Goal: Task Accomplishment & Management: Complete application form

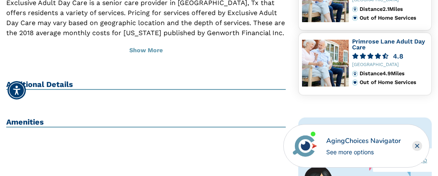
scroll to position [311, 0]
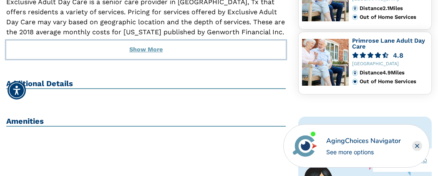
click at [149, 41] on button "Show More" at bounding box center [146, 50] width 280 height 18
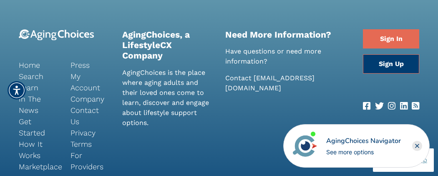
scroll to position [638, 0]
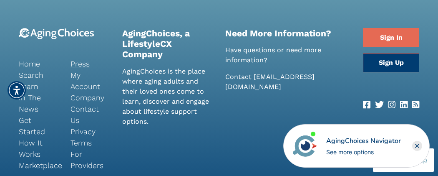
click at [80, 62] on link "Press" at bounding box center [90, 63] width 39 height 11
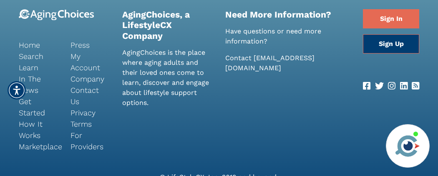
scroll to position [165, 0]
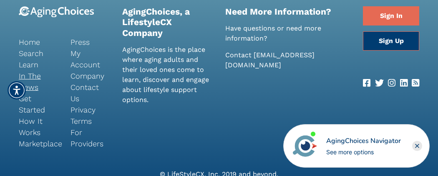
click at [25, 72] on link "In The News" at bounding box center [38, 81] width 39 height 23
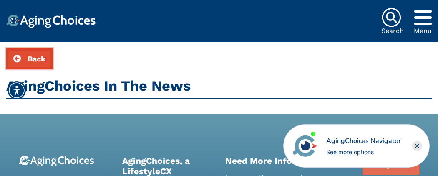
click at [28, 62] on span "Back" at bounding box center [37, 58] width 18 height 9
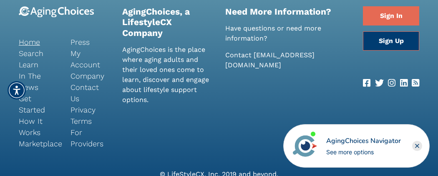
click at [31, 43] on link "Home" at bounding box center [38, 41] width 39 height 11
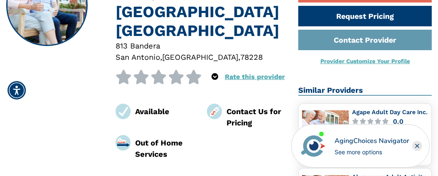
scroll to position [80, 0]
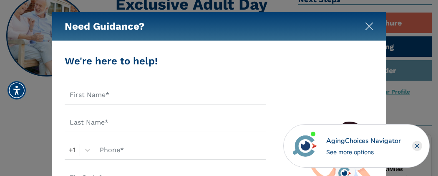
click at [370, 26] on img "Close" at bounding box center [369, 26] width 8 height 8
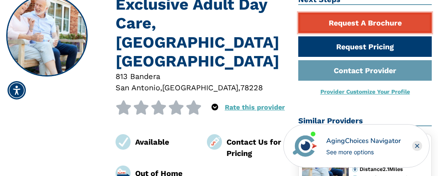
click at [358, 23] on link "Request A Brochure" at bounding box center [366, 23] width 134 height 20
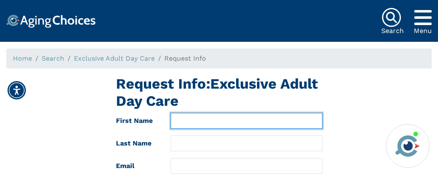
click at [208, 123] on input "text" at bounding box center [247, 121] width 152 height 16
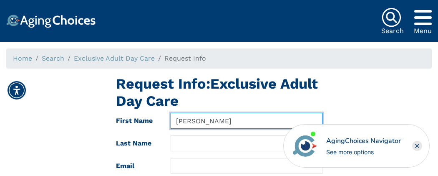
type input "Jennifer"
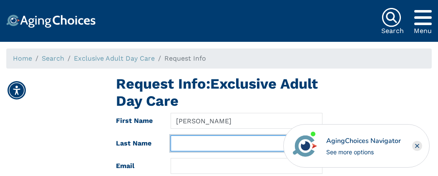
click at [203, 140] on input "text" at bounding box center [247, 143] width 152 height 16
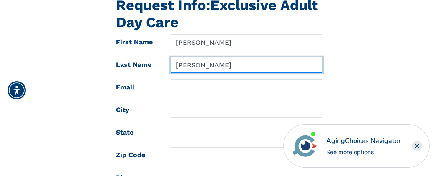
scroll to position [85, 0]
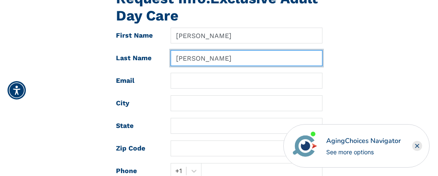
type input "Stevenson"
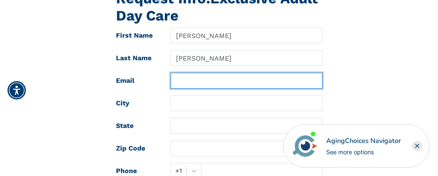
click at [195, 83] on input "text" at bounding box center [247, 81] width 152 height 16
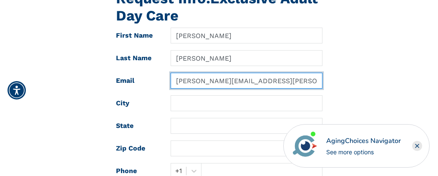
type input "jennifer.stevenson@nisd.net"
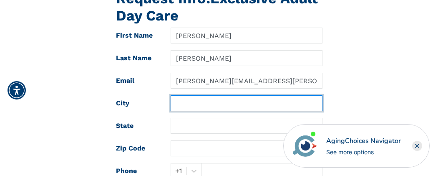
type input "B"
type input "SA"
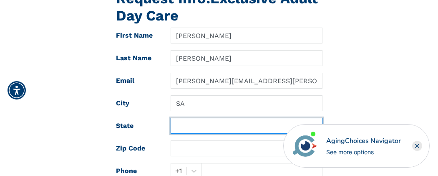
click at [188, 126] on input "text" at bounding box center [247, 126] width 152 height 16
type input "TX"
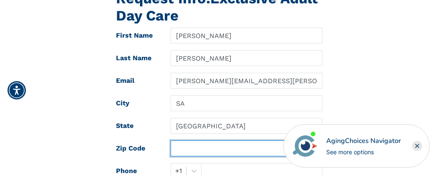
click at [187, 149] on input "text" at bounding box center [247, 148] width 152 height 16
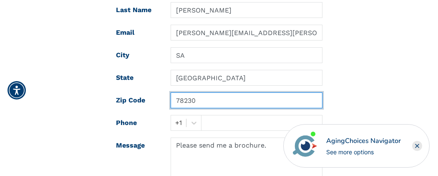
scroll to position [134, 0]
type input "78230"
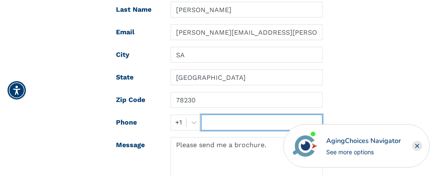
click at [205, 124] on input "text" at bounding box center [262, 122] width 122 height 16
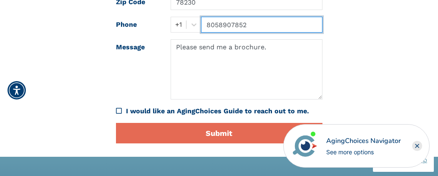
scroll to position [232, 0]
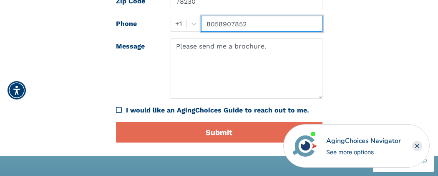
type input "8058907852"
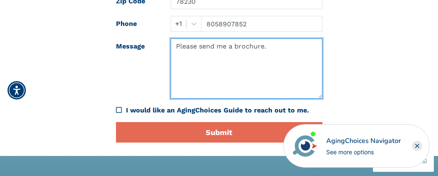
click at [278, 46] on textarea "Please send me a brochure." at bounding box center [247, 68] width 152 height 60
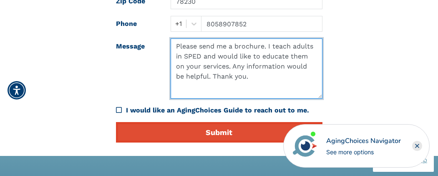
type textarea "Please send me a brochure. I teach adults in SPED and would like to educate the…"
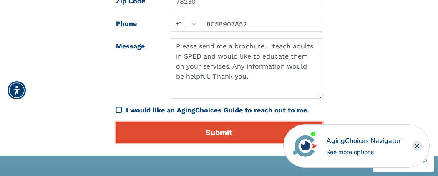
click at [218, 130] on button "Submit" at bounding box center [219, 132] width 207 height 20
